Goal: Task Accomplishment & Management: Use online tool/utility

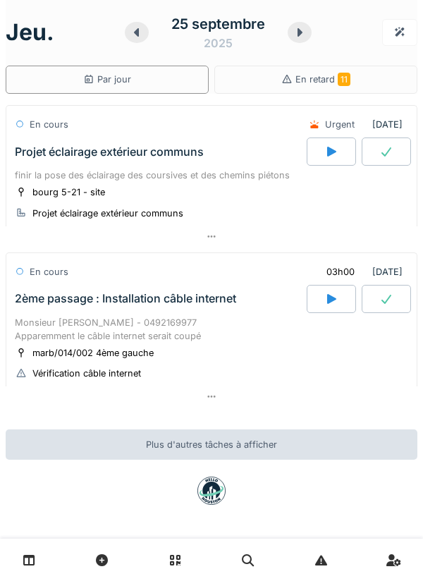
click at [319, 152] on div at bounding box center [331, 151] width 49 height 28
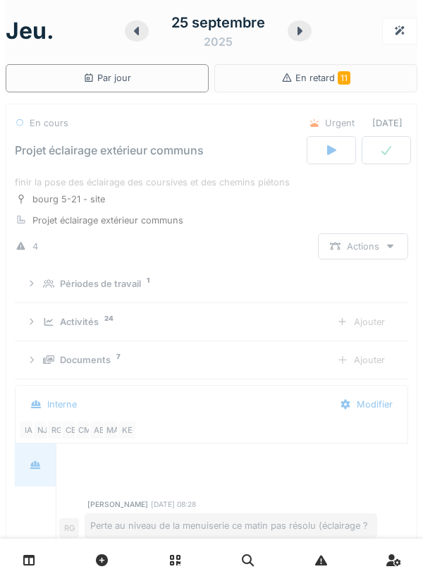
scroll to position [49, 0]
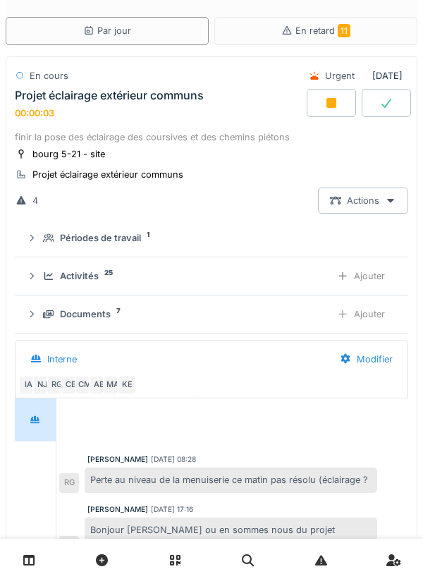
click at [45, 273] on icon at bounding box center [48, 276] width 9 height 8
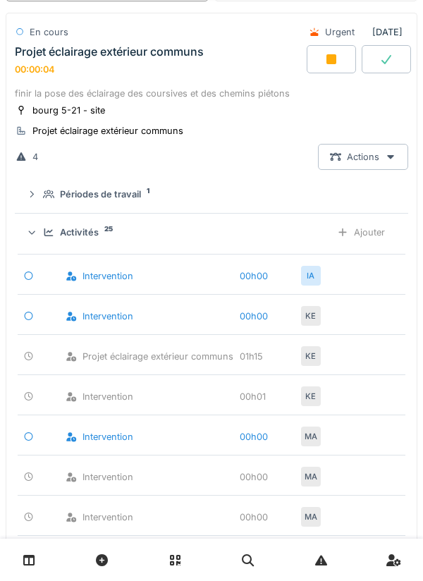
scroll to position [112, 0]
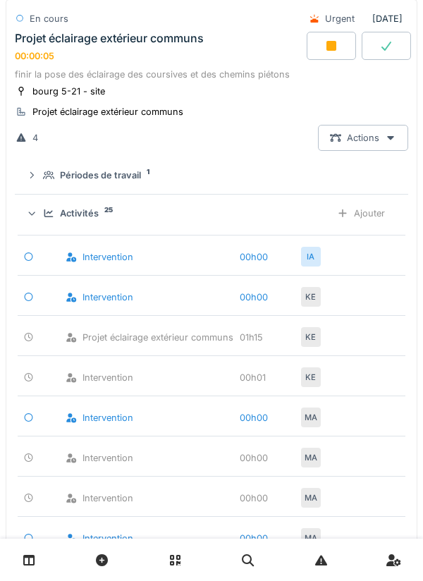
click at [370, 214] on div "Ajouter" at bounding box center [361, 213] width 72 height 26
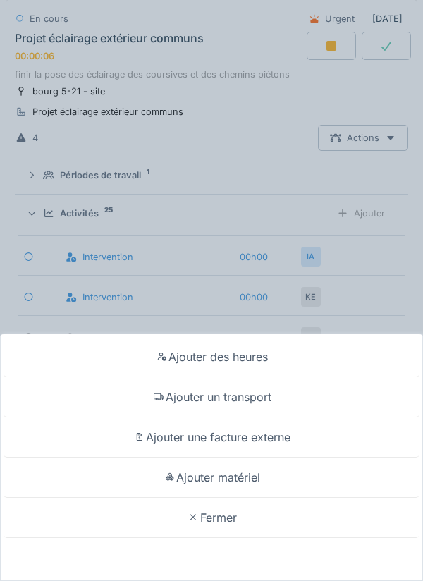
click at [297, 400] on div "Ajouter un transport" at bounding box center [212, 397] width 416 height 40
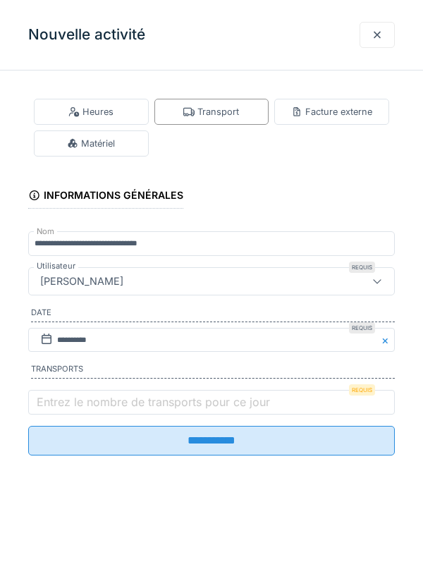
click at [142, 410] on label "Entrez le nombre de transports pour ce jour" at bounding box center [153, 401] width 239 height 17
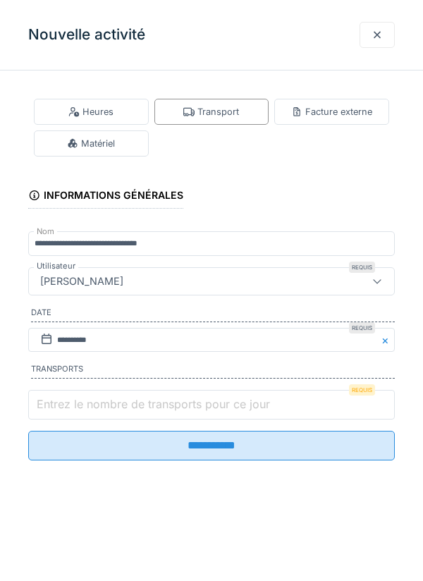
click at [142, 412] on input "Entrez le nombre de transports pour ce jour" at bounding box center [211, 405] width 367 height 30
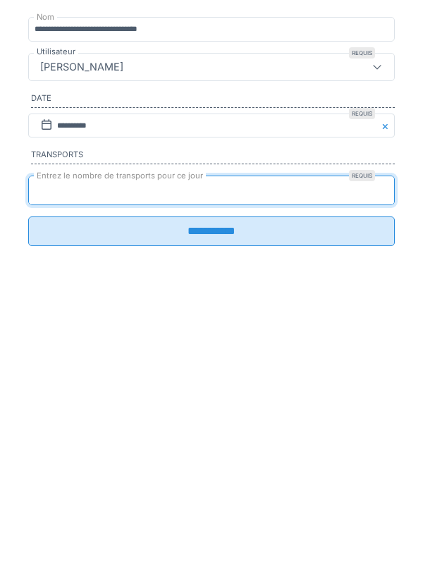
type input "*"
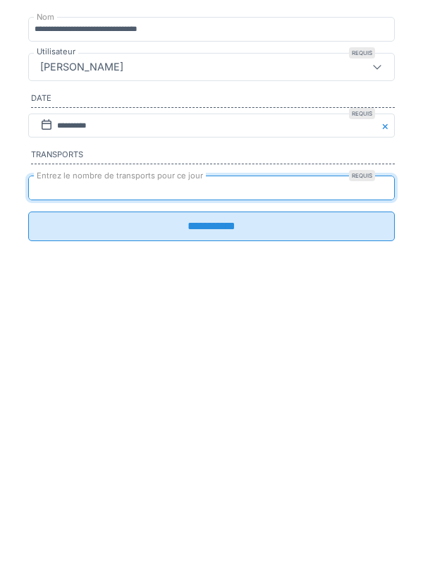
click at [276, 455] on input "**********" at bounding box center [211, 441] width 367 height 30
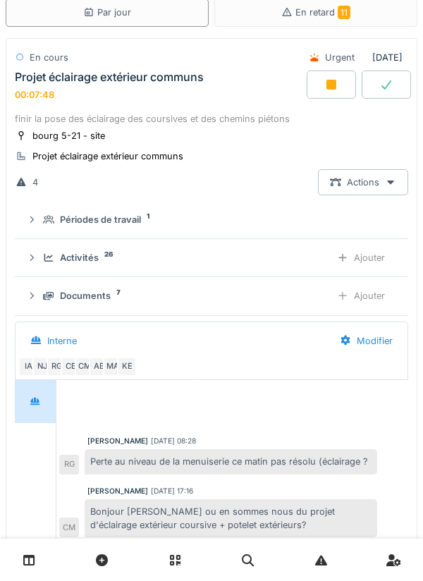
scroll to position [66, 0]
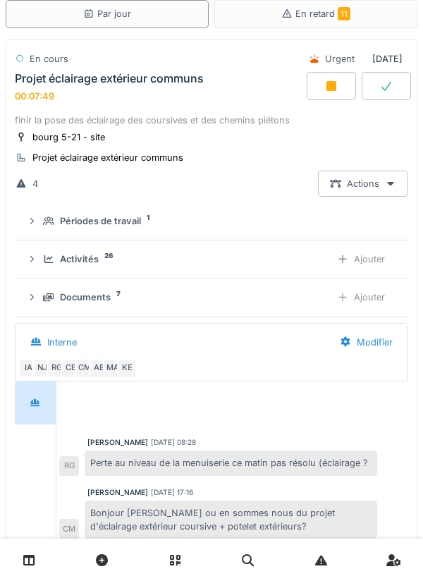
click at [35, 261] on icon at bounding box center [31, 258] width 11 height 9
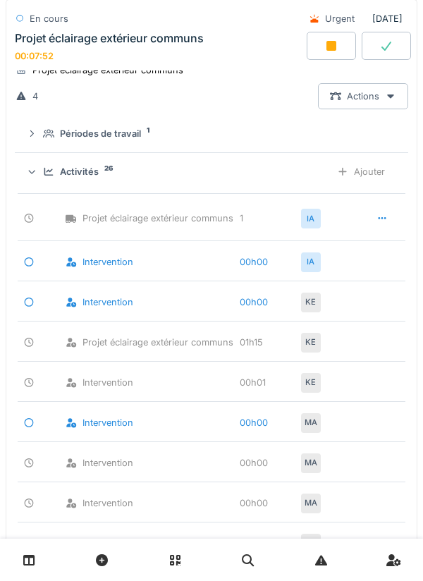
scroll to position [155, 0]
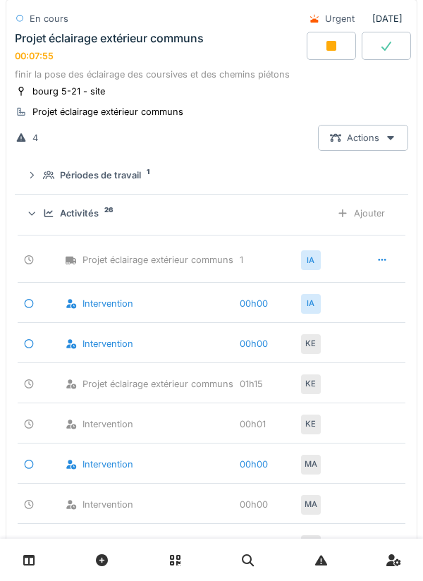
click at [45, 226] on div "Activités 26 Ajouter" at bounding box center [211, 213] width 371 height 26
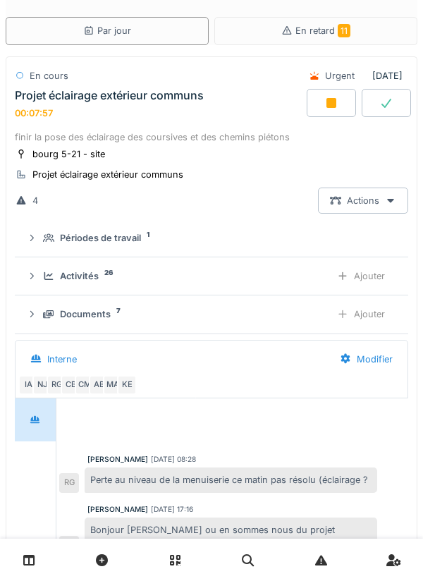
click at [48, 274] on icon at bounding box center [48, 275] width 11 height 9
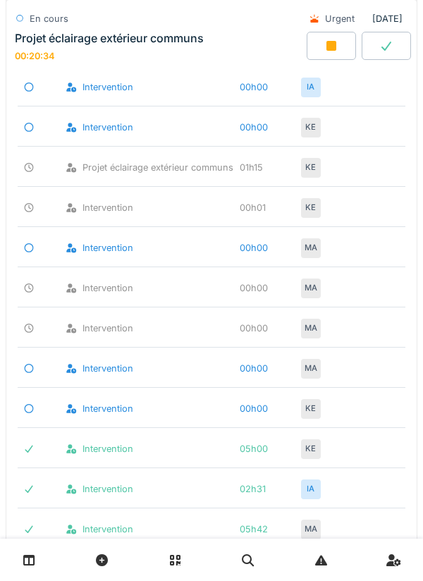
scroll to position [0, 0]
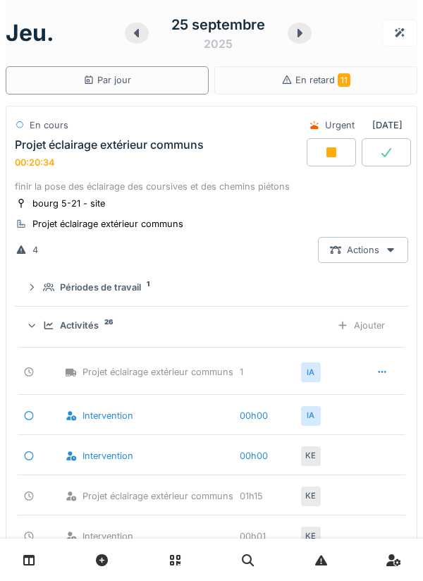
click at [134, 160] on div "Projet éclairage extérieur communs 00:20:34" at bounding box center [159, 153] width 295 height 30
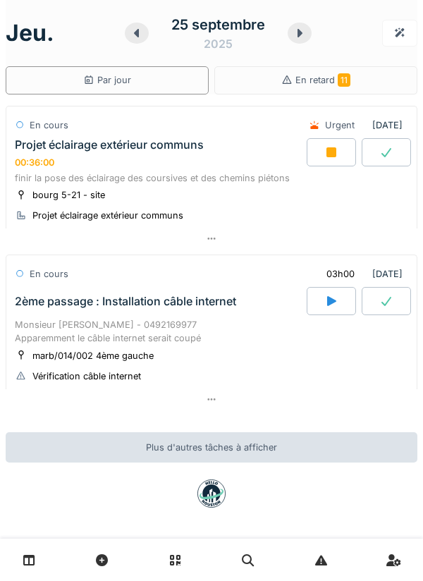
scroll to position [4, 0]
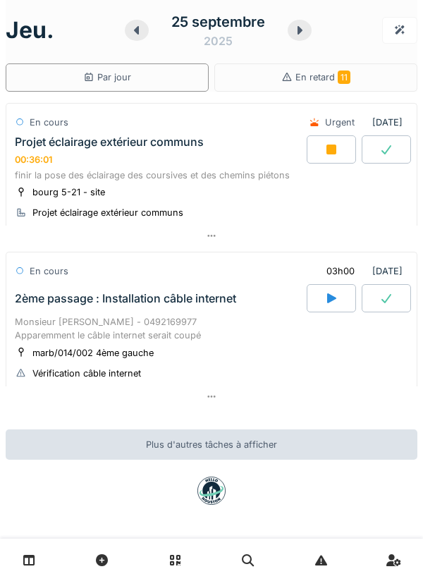
click at [47, 158] on div "00:36:01" at bounding box center [33, 159] width 37 height 11
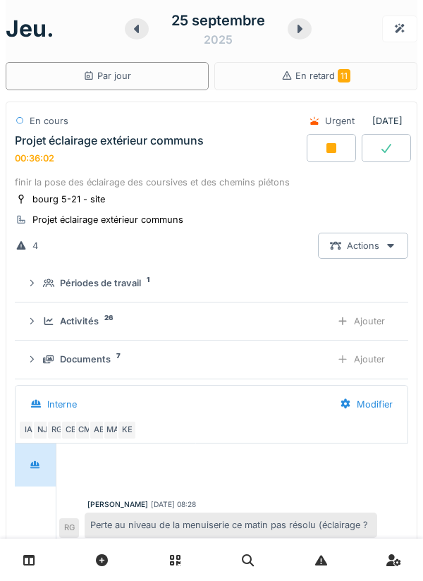
scroll to position [49, 0]
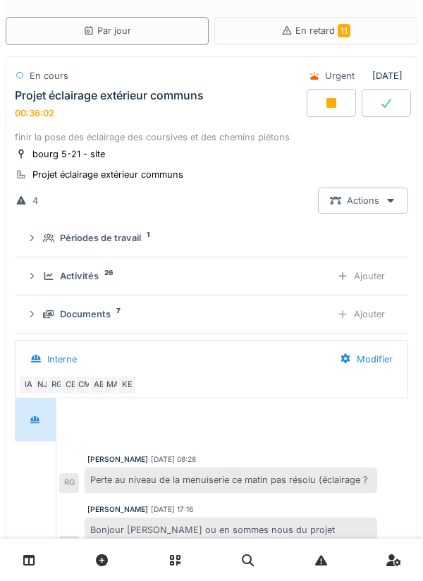
click at [42, 237] on div "Périodes de travail 1" at bounding box center [211, 237] width 371 height 13
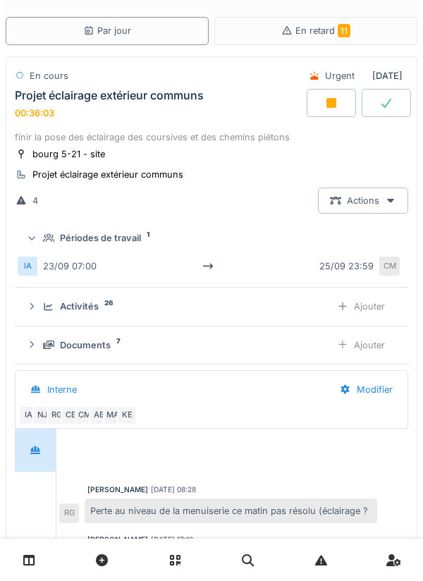
click at [43, 245] on div "Périodes de travail 1" at bounding box center [211, 237] width 371 height 13
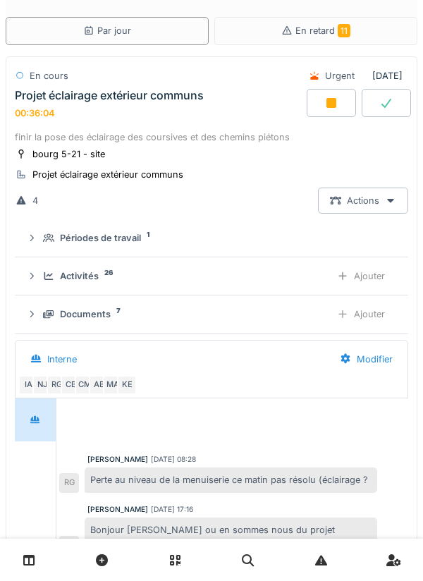
click at [47, 279] on icon at bounding box center [48, 275] width 11 height 9
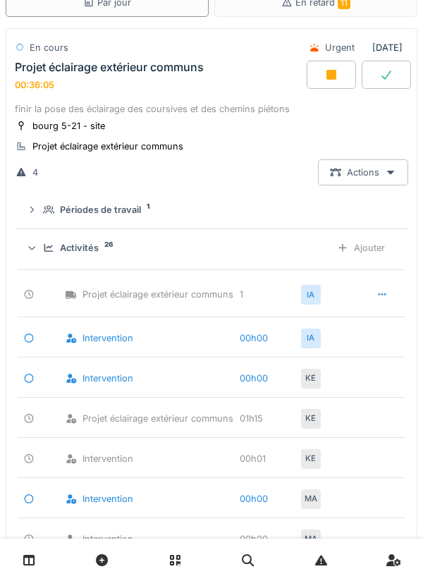
scroll to position [79, 0]
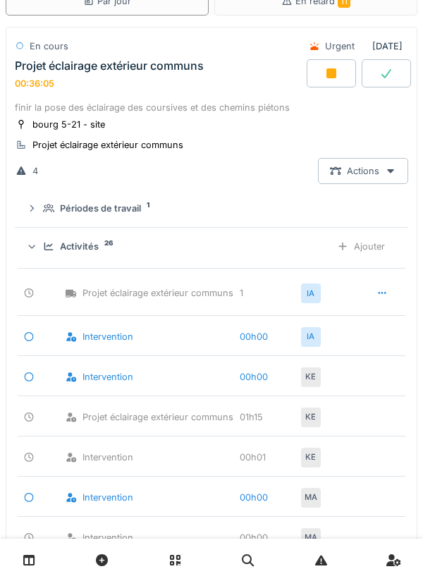
click at [41, 244] on div "Activités 26 Ajouter" at bounding box center [211, 246] width 371 height 26
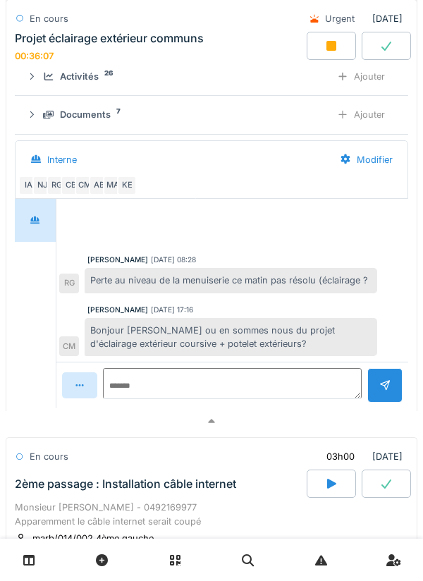
scroll to position [264, 0]
